Goal: Complete application form

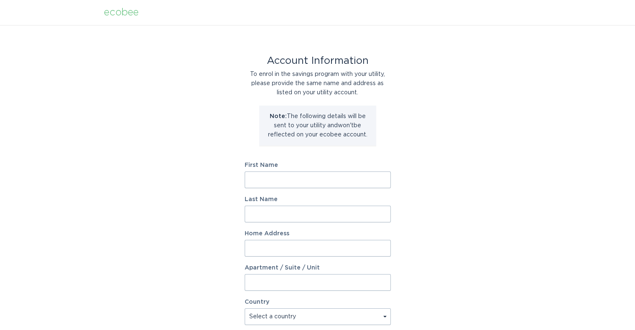
click at [304, 179] on input "First Name" at bounding box center [318, 179] width 146 height 17
type input "TImothy"
click at [260, 210] on input "Last Name" at bounding box center [318, 214] width 146 height 17
type input "Cochrane"
type input "620 Cassidy Ct."
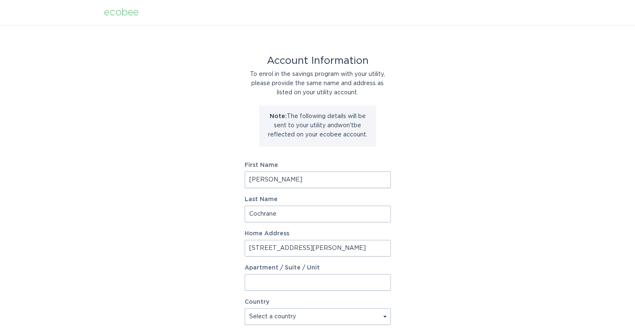
select select "US"
type input "Clover"
type input "29710"
select select "SC"
click at [344, 243] on input "620 Cassidy Ct." at bounding box center [318, 248] width 146 height 17
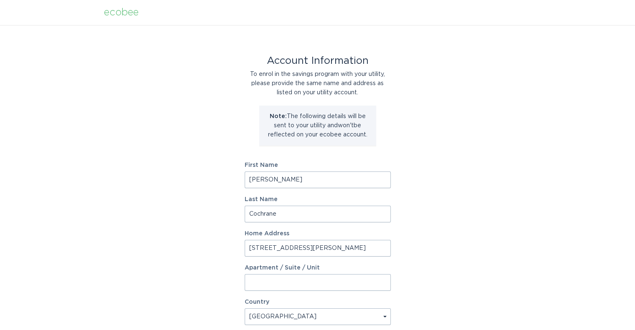
type input "620 Cassidy Ct"
click at [555, 134] on div "Account Information To enrol in the savings program with your utility, please p…" at bounding box center [317, 255] width 635 height 461
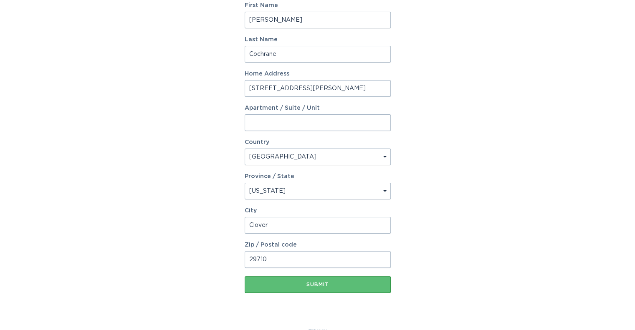
scroll to position [160, 0]
click at [325, 263] on input "29710" at bounding box center [318, 259] width 146 height 17
click at [313, 278] on button "Submit" at bounding box center [318, 284] width 146 height 17
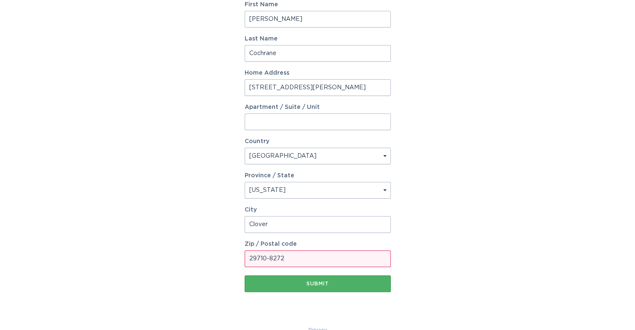
click at [327, 277] on button "Submit" at bounding box center [318, 283] width 146 height 17
click at [317, 260] on input "29710-8272" at bounding box center [318, 258] width 146 height 17
type input "29710"
click at [437, 233] on div "Account Information To enrol in the savings program with your utility, please p…" at bounding box center [317, 90] width 635 height 470
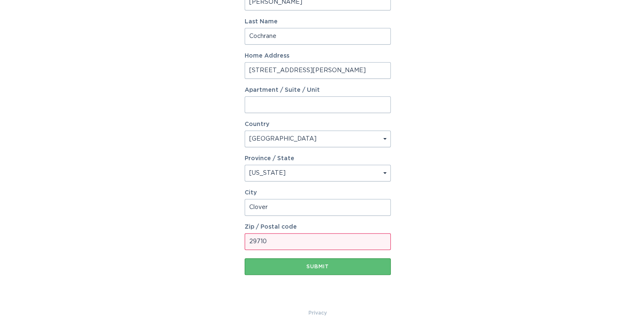
scroll to position [0, 0]
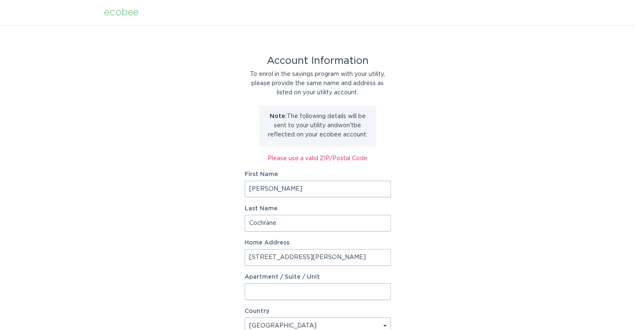
drag, startPoint x: 304, startPoint y: 192, endPoint x: 261, endPoint y: -45, distance: 240.0
click at [261, 0] on html "ecobee Account Information To enrol in the savings program with your utility, p…" at bounding box center [317, 165] width 635 height 330
type input "T"
type input "Cochrane"
drag, startPoint x: 294, startPoint y: 220, endPoint x: 179, endPoint y: 212, distance: 115.5
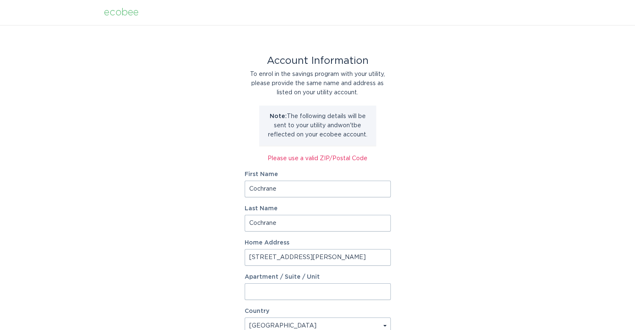
click at [179, 212] on div "Account Information To enrol in the savings program with your utility, please p…" at bounding box center [317, 260] width 635 height 470
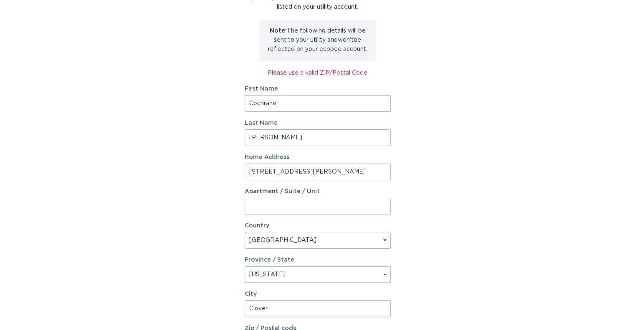
scroll to position [111, 0]
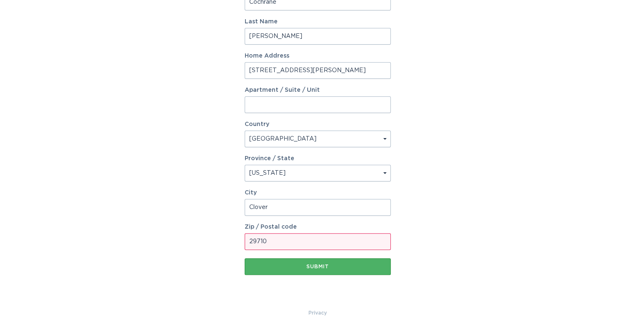
type input "Timothy"
click at [320, 264] on div "Submit" at bounding box center [318, 266] width 138 height 5
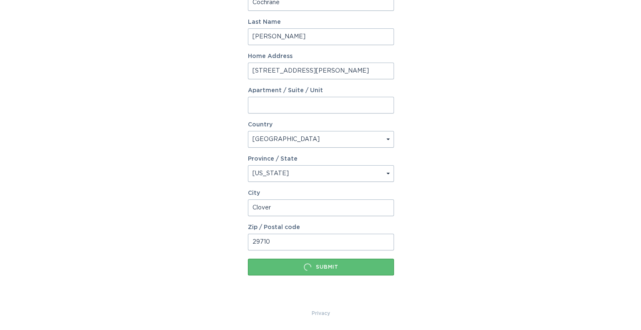
scroll to position [0, 0]
